Goal: Navigation & Orientation: Find specific page/section

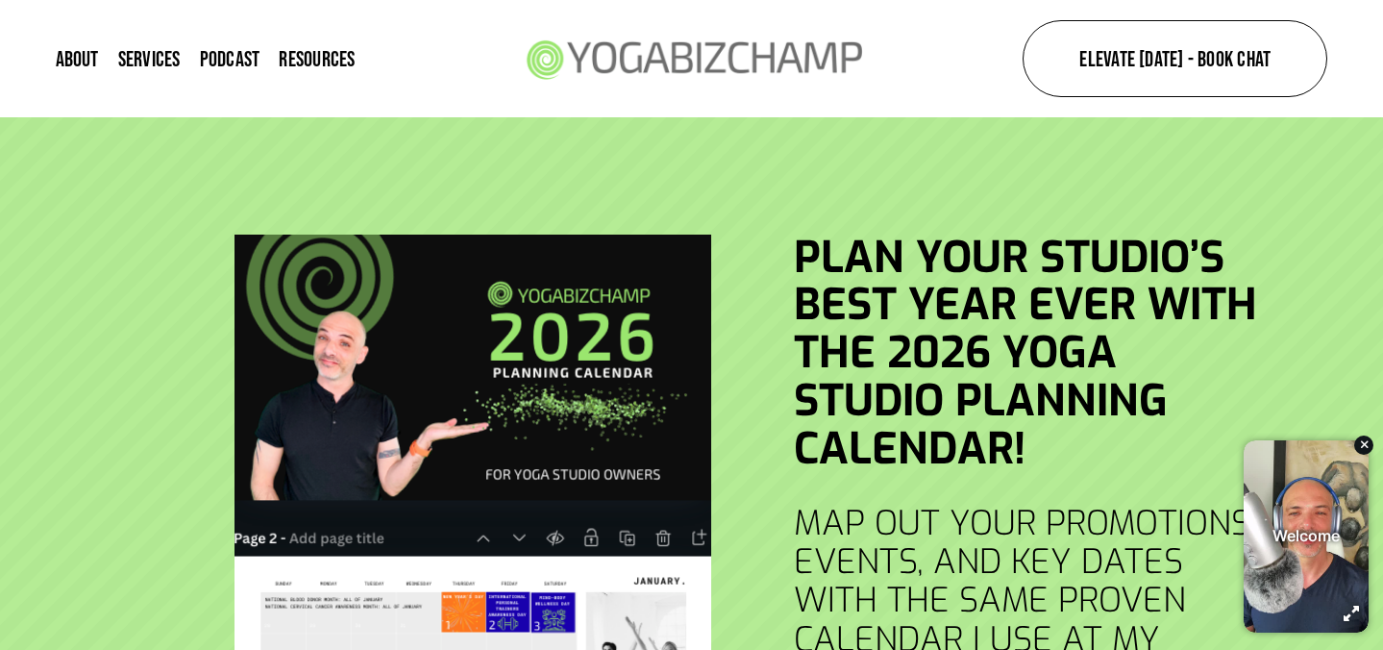
click at [142, 54] on link "Services" at bounding box center [149, 58] width 62 height 26
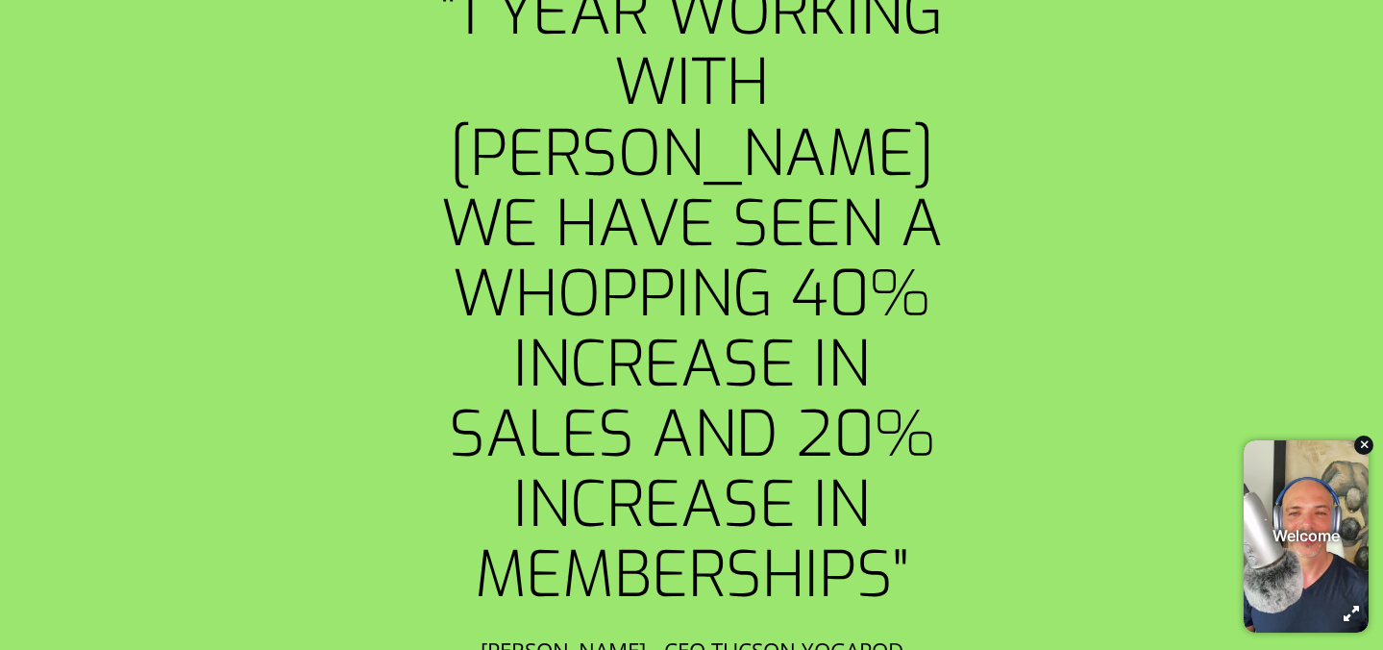
scroll to position [1981, 0]
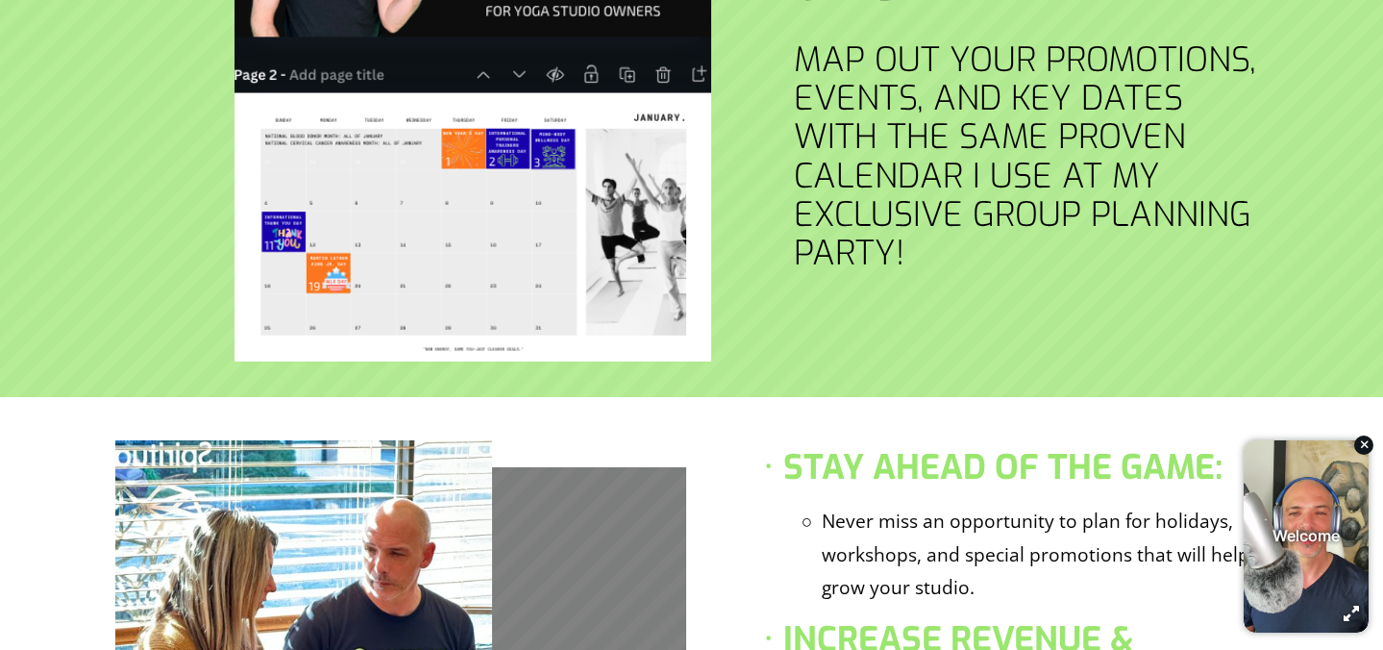
scroll to position [480, 0]
